Goal: Register for event/course

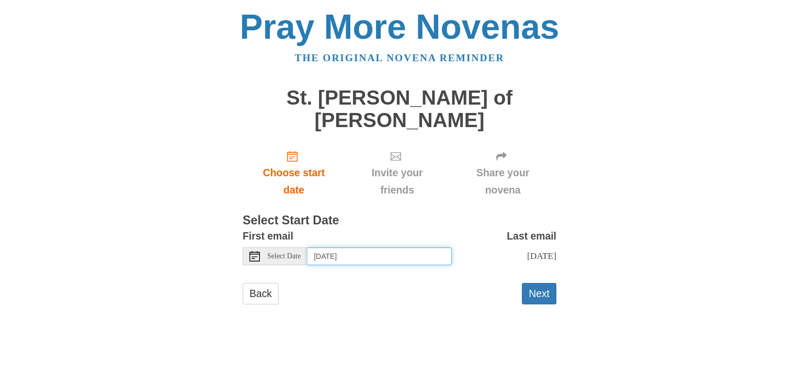
click at [353, 247] on input "[DATE]" at bounding box center [379, 256] width 144 height 18
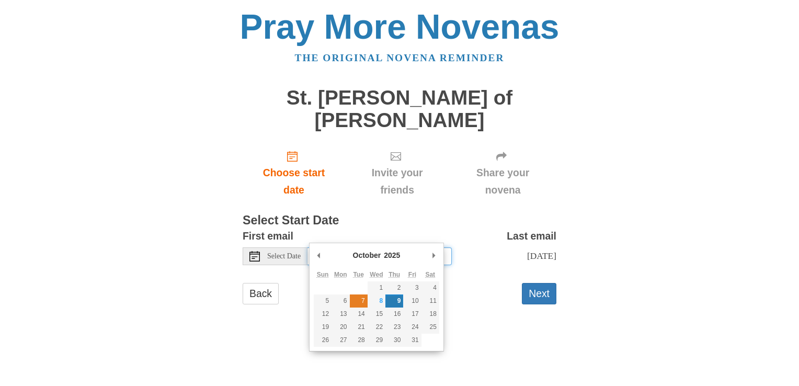
type input "[DATE]"
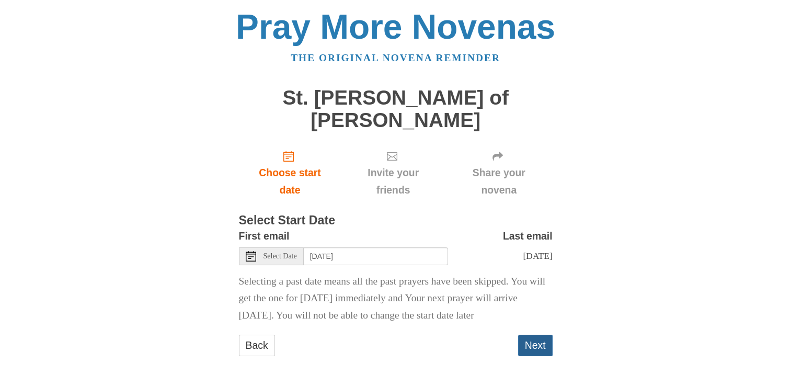
click at [537, 350] on button "Next" at bounding box center [535, 345] width 35 height 21
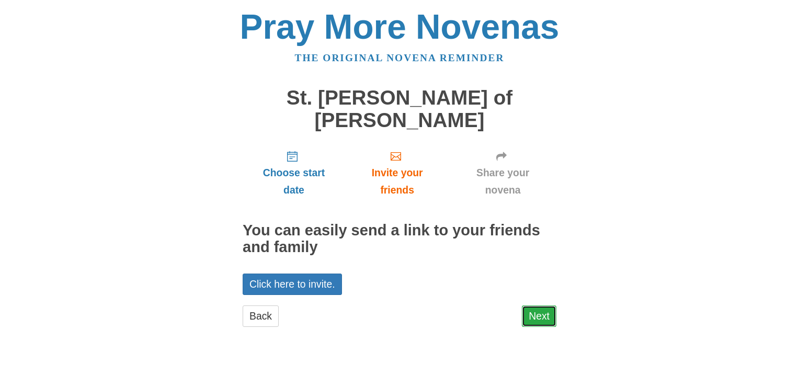
click at [543, 305] on link "Next" at bounding box center [539, 315] width 35 height 21
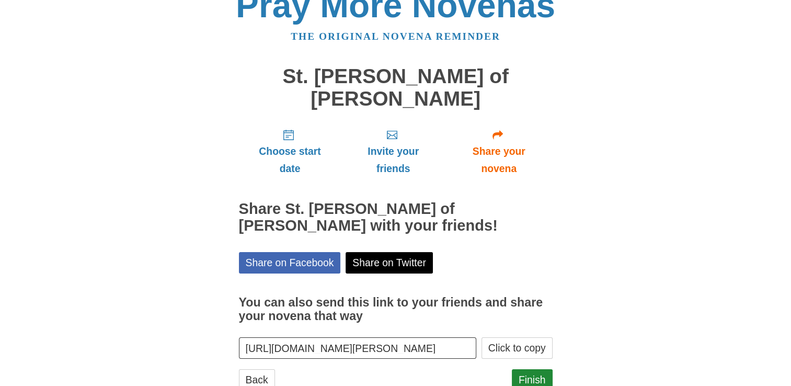
scroll to position [33, 0]
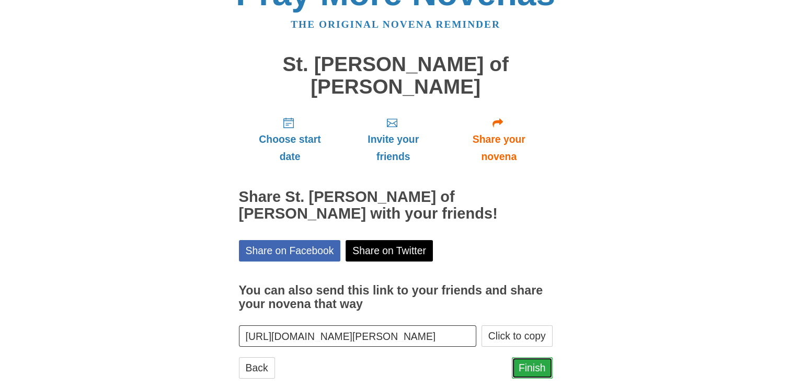
click at [519, 357] on link "Finish" at bounding box center [532, 367] width 41 height 21
